Goal: Check status: Check status

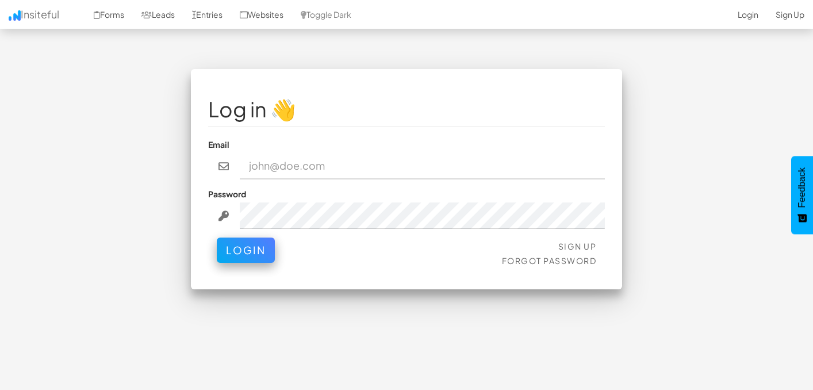
click at [404, 169] on input "email" at bounding box center [423, 166] width 366 height 26
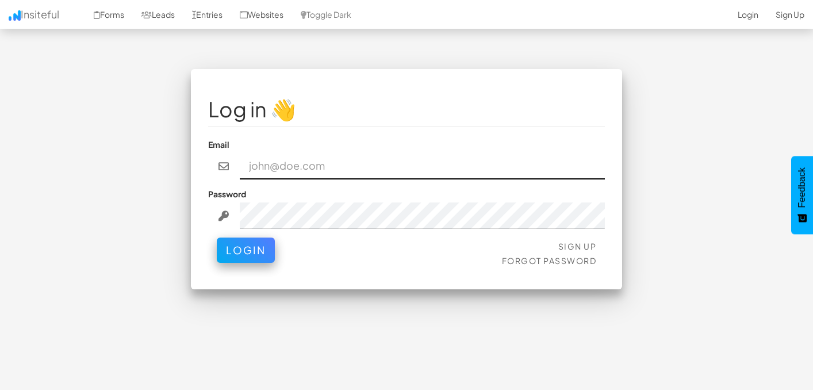
type input "[EMAIL_ADDRESS][DOMAIN_NAME]"
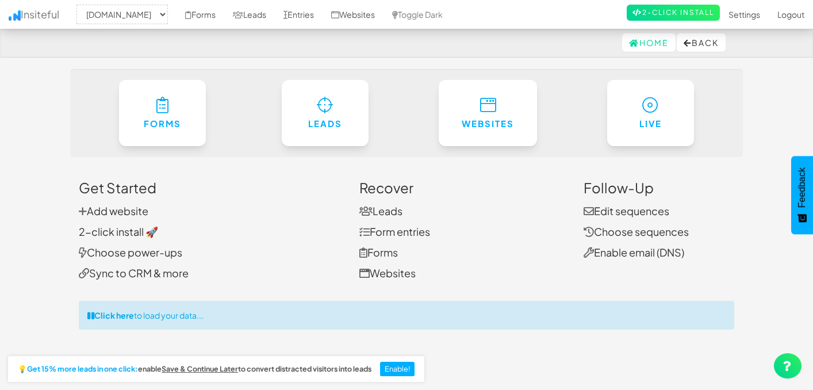
select select "2385"
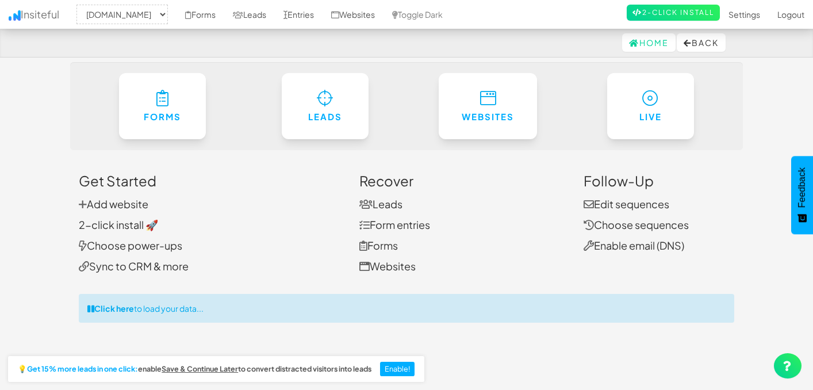
scroll to position [6, 0]
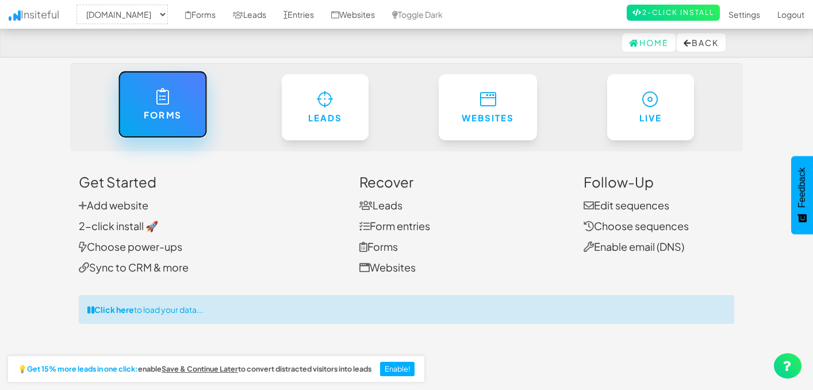
click at [189, 116] on link "Forms" at bounding box center [162, 104] width 89 height 67
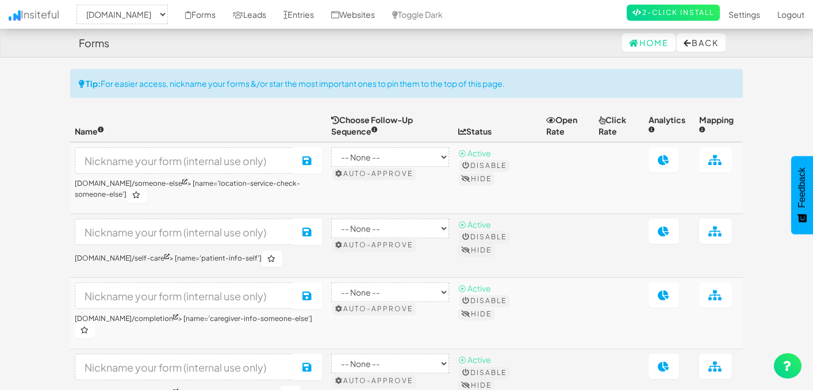
select select "2385"
click at [275, 14] on link "Leads" at bounding box center [249, 14] width 51 height 29
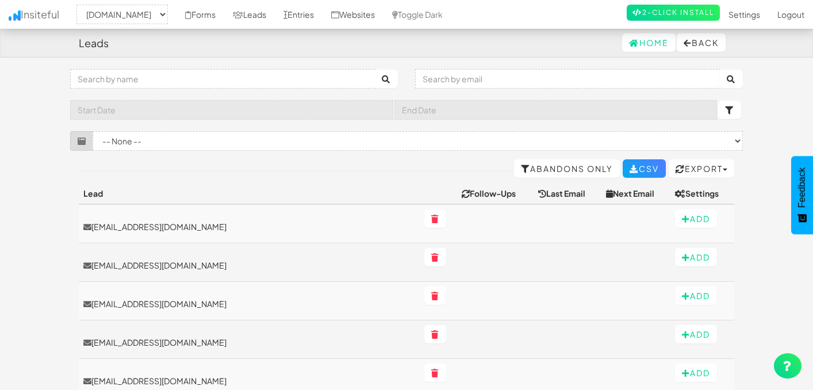
select select "2385"
click at [323, 10] on link "Entries" at bounding box center [299, 14] width 48 height 29
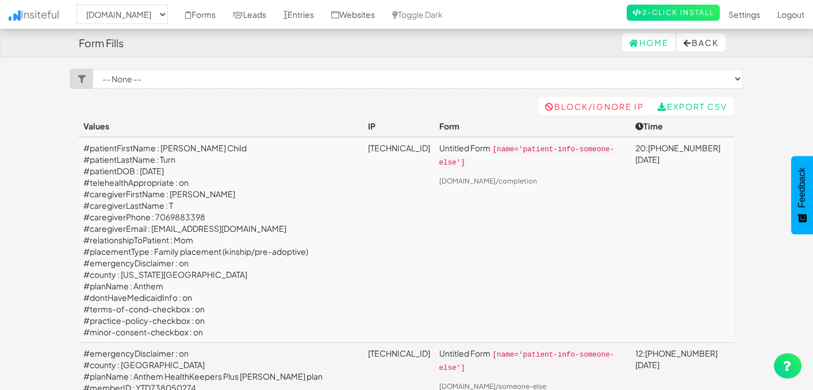
select select "2385"
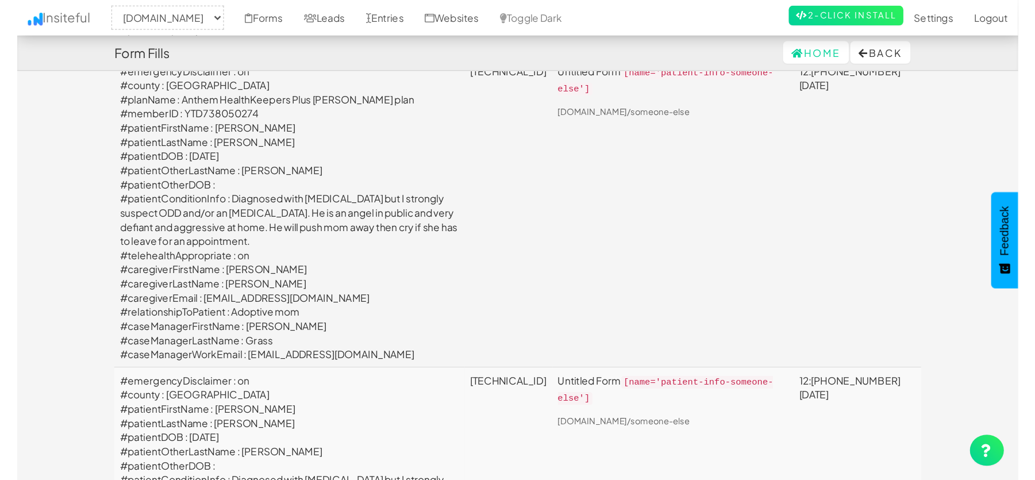
scroll to position [295, 0]
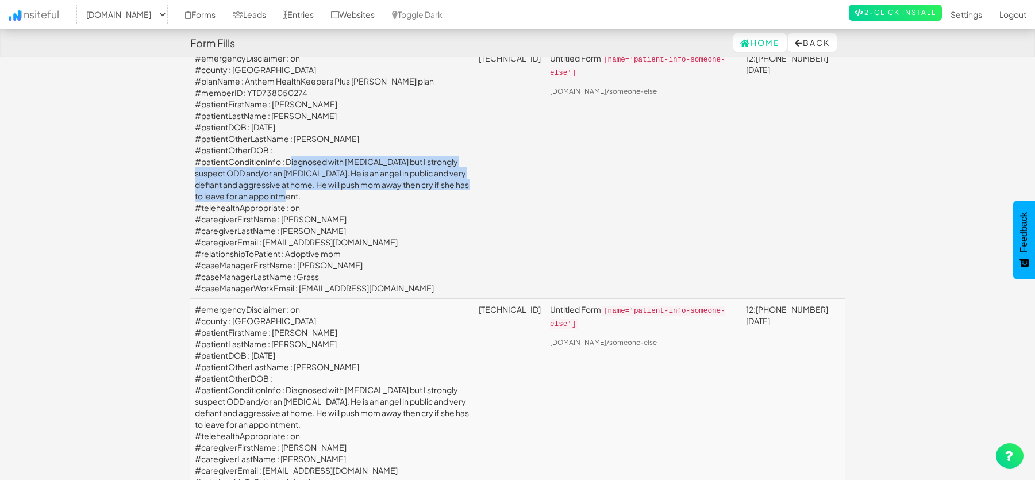
drag, startPoint x: 421, startPoint y: 206, endPoint x: 286, endPoint y: 171, distance: 139.7
click at [286, 171] on td "#emergencyDisclaimer : on #county : Frederick County #planName : Anthem HealthK…" at bounding box center [332, 173] width 285 height 251
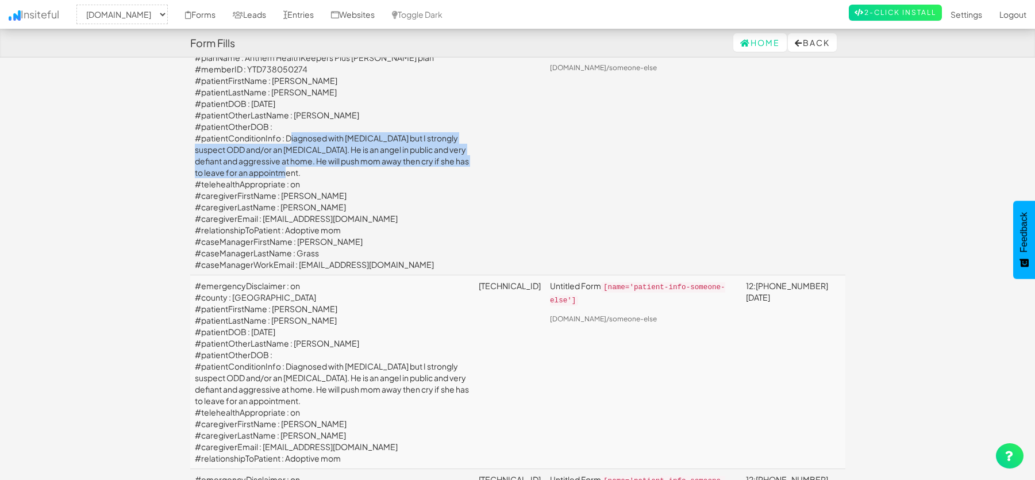
scroll to position [337, 0]
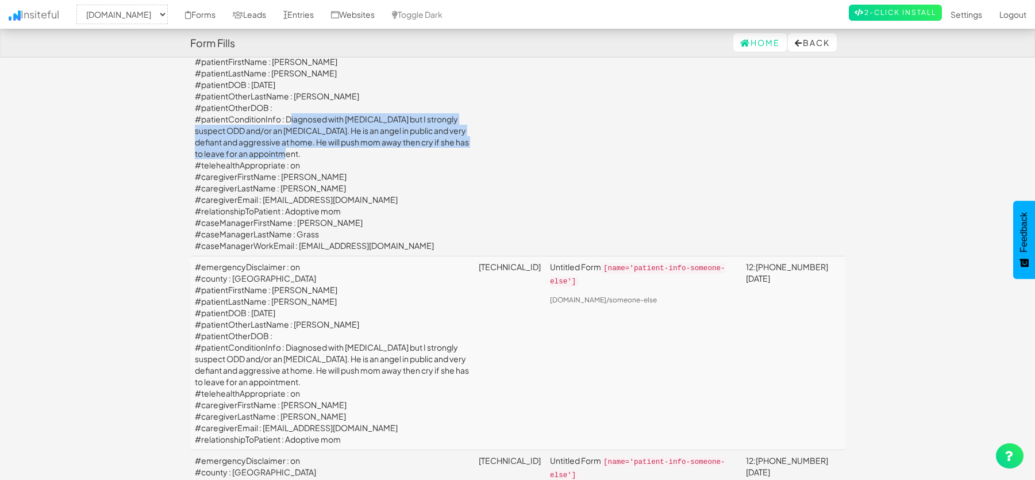
drag, startPoint x: 355, startPoint y: 224, endPoint x: 288, endPoint y: 224, distance: 67.3
click at [288, 224] on td "#emergencyDisclaimer : on #county : Frederick County #planName : Anthem HealthK…" at bounding box center [332, 130] width 285 height 251
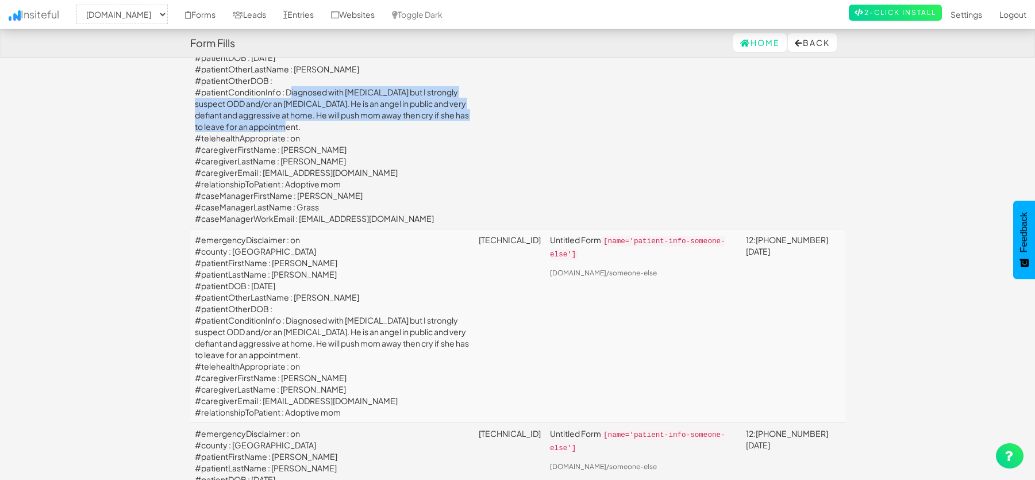
scroll to position [362, 0]
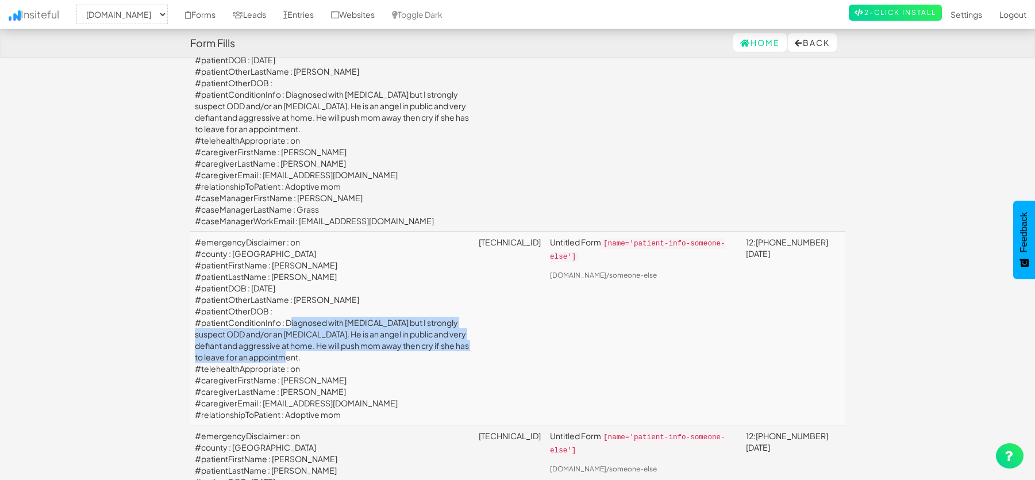
drag, startPoint x: 427, startPoint y: 381, endPoint x: 287, endPoint y: 339, distance: 146.3
click at [287, 339] on td "#emergencyDisclaimer : on #county : Frederick County #patientFirstName : Amir #…" at bounding box center [332, 329] width 285 height 194
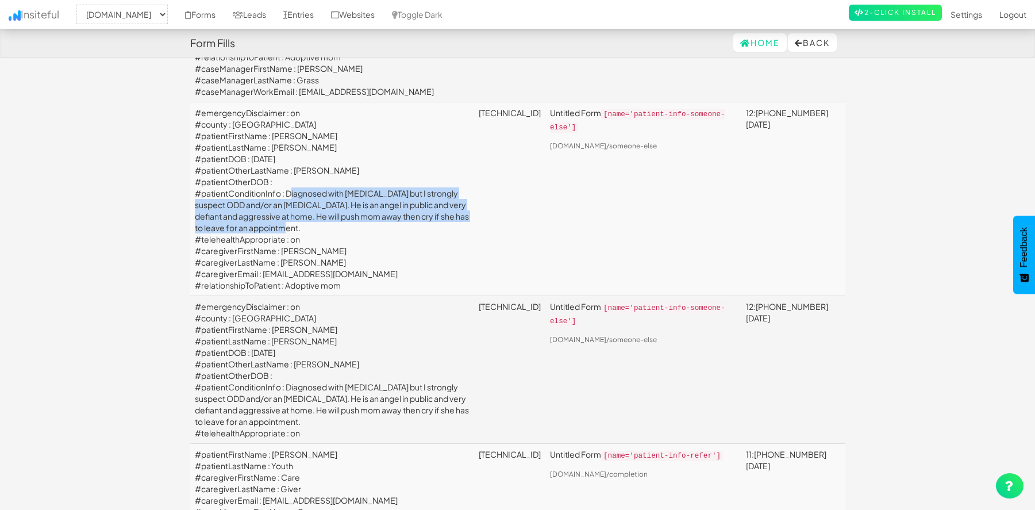
scroll to position [457, 0]
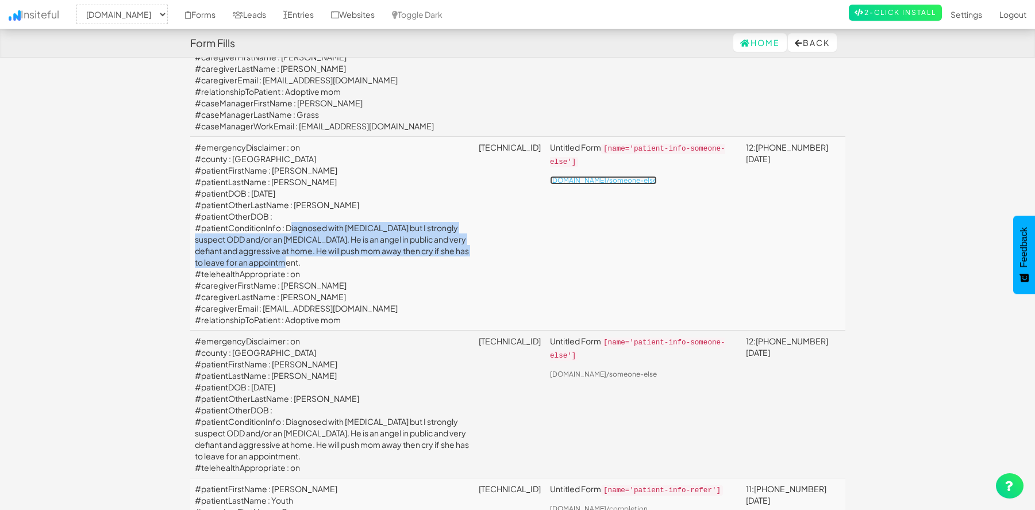
click at [657, 185] on link "signup.herenow.health/someone-else" at bounding box center [603, 180] width 107 height 9
